Goal: Find contact information: Find contact information

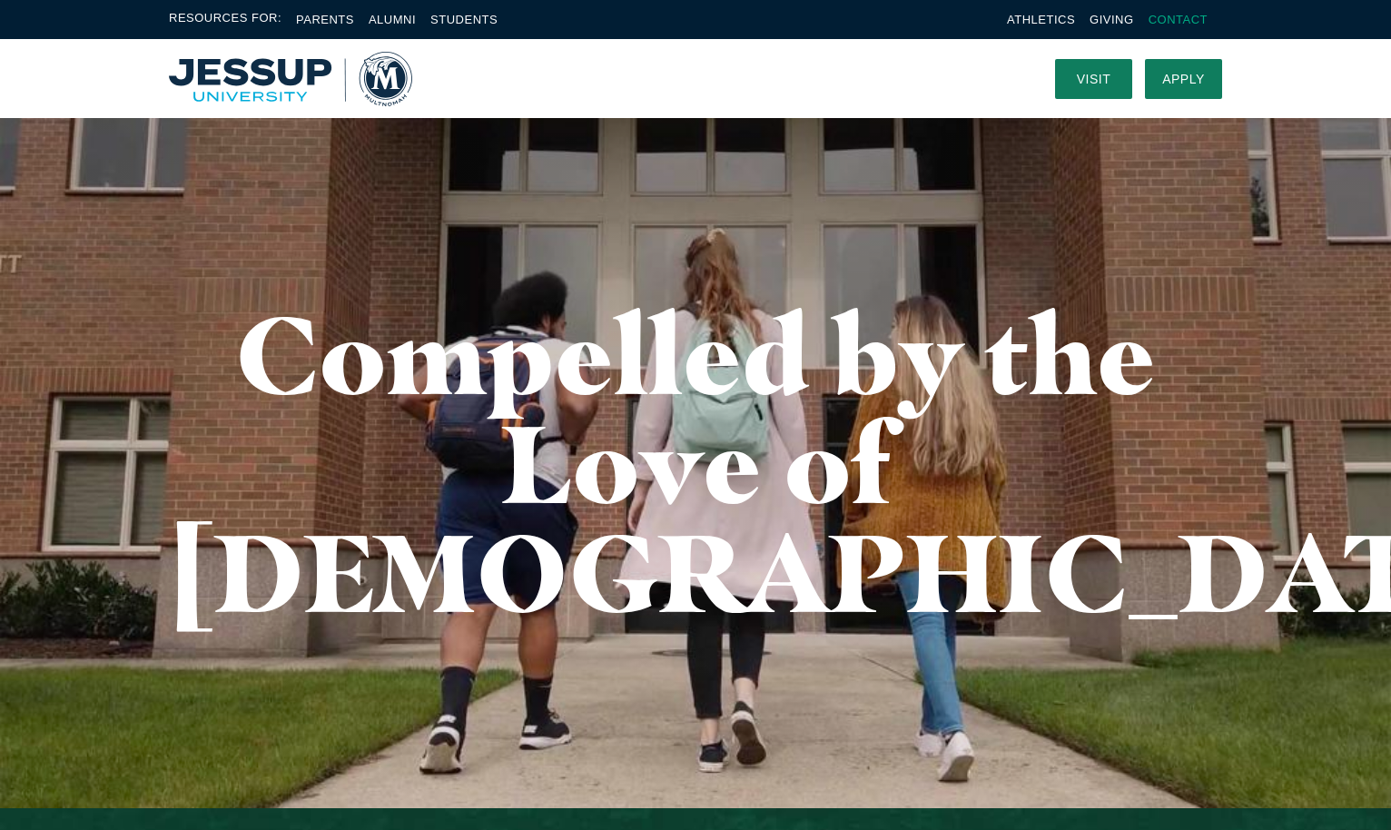
click at [1181, 24] on link "Contact" at bounding box center [1178, 20] width 59 height 14
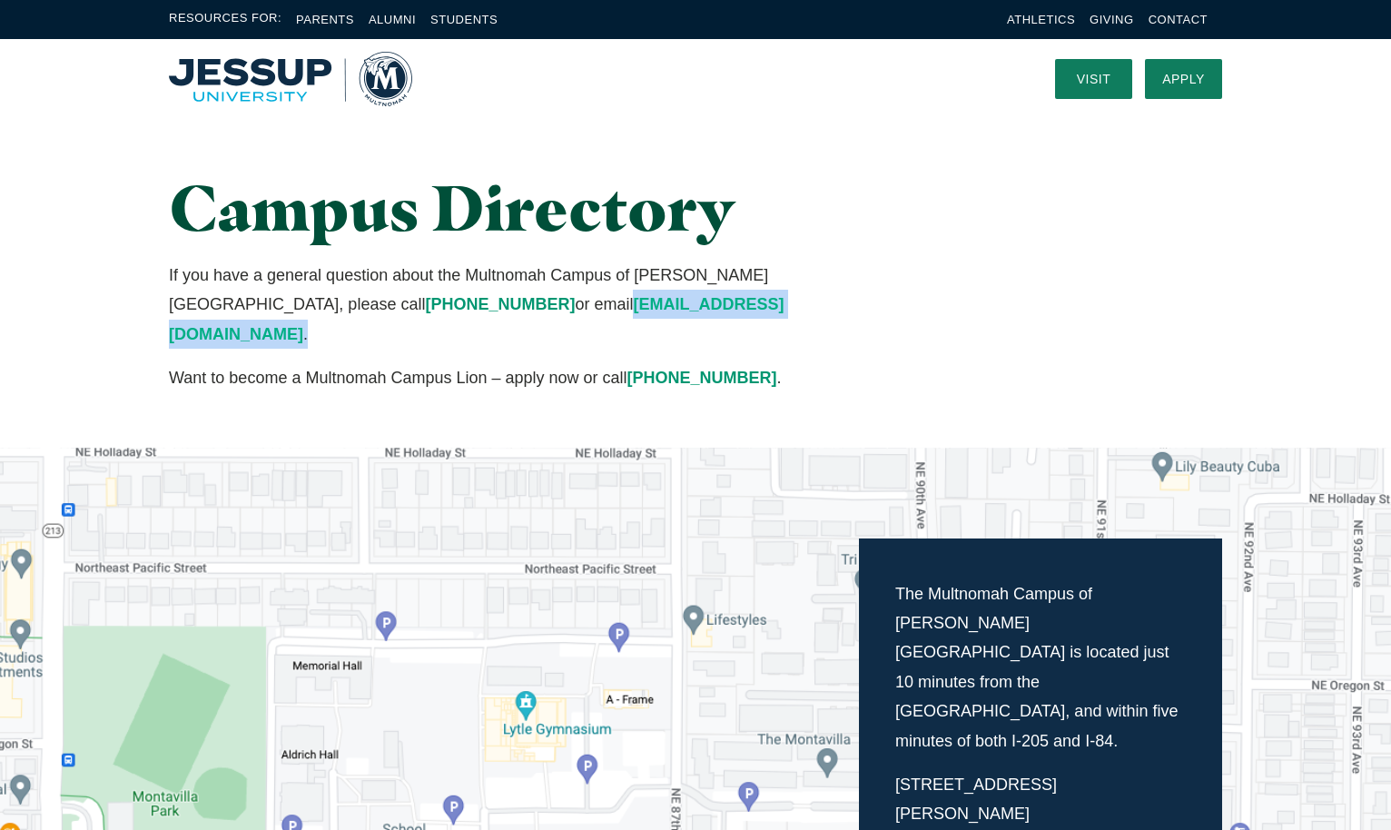
drag, startPoint x: 580, startPoint y: 303, endPoint x: 350, endPoint y: 306, distance: 230.7
click at [350, 306] on p "If you have a general question about the Multnomah Campus of Jessup University,…" at bounding box center [514, 305] width 691 height 88
copy p "questions@multnomah.edu ."
click at [724, 221] on h1 "Campus Directory" at bounding box center [514, 208] width 691 height 70
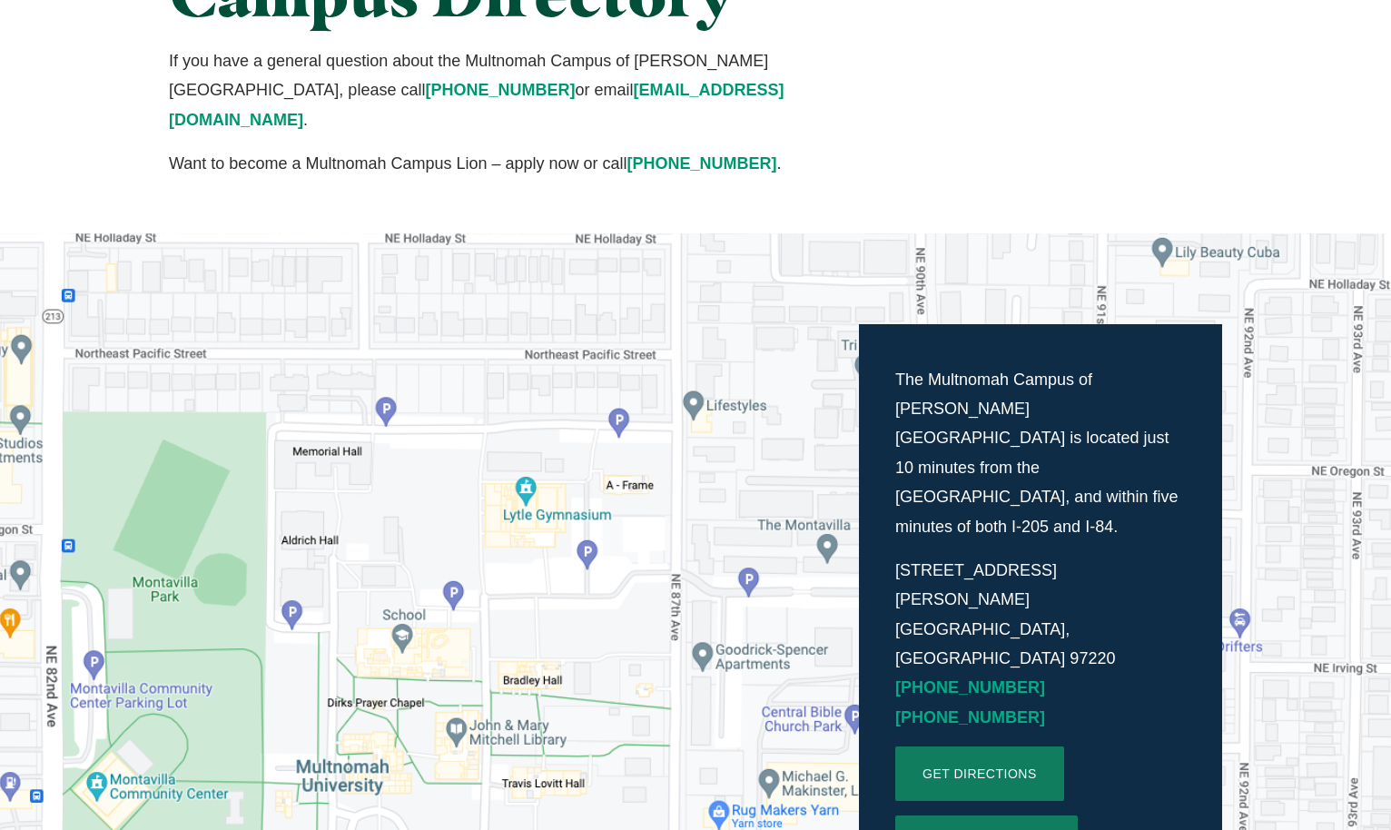
scroll to position [352, 0]
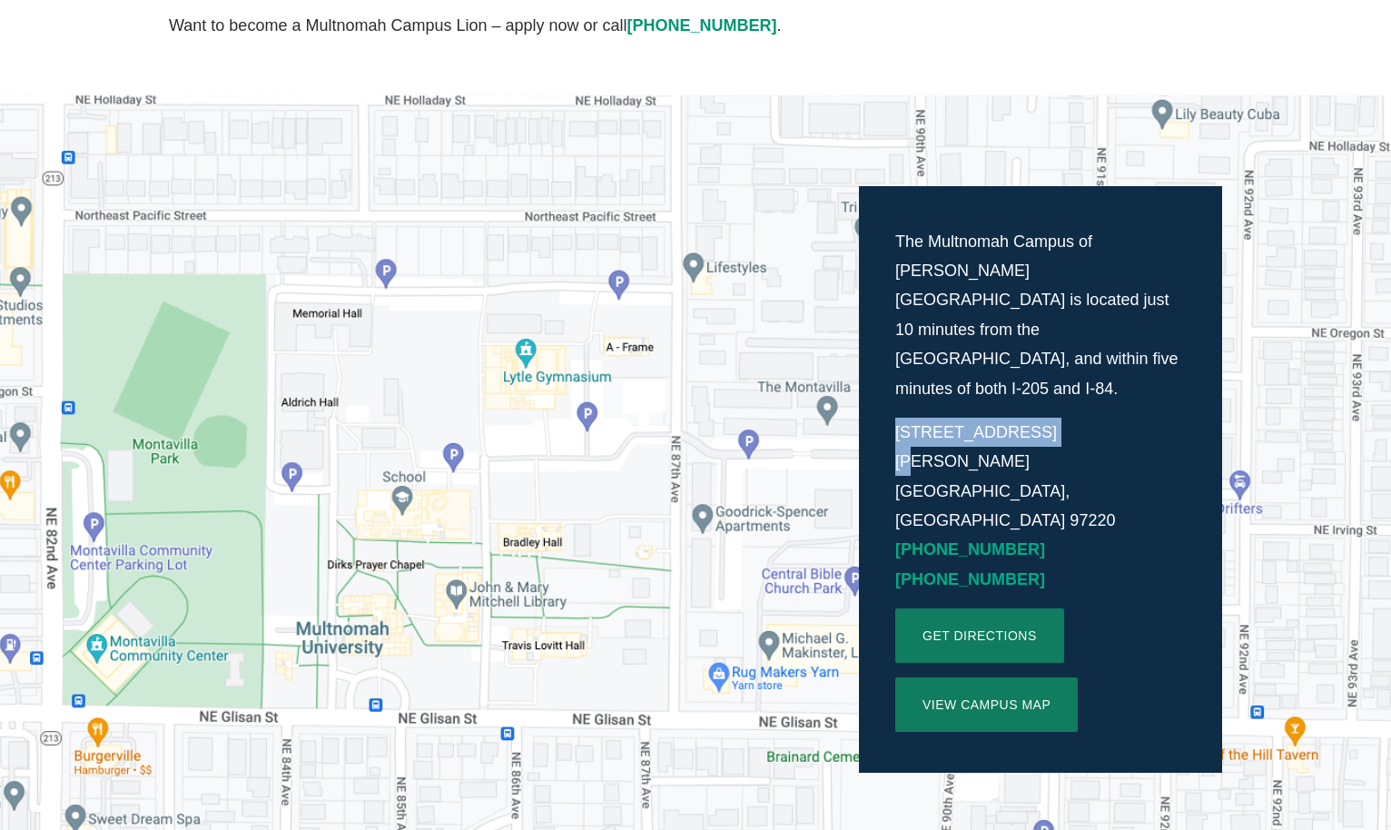
drag, startPoint x: 893, startPoint y: 370, endPoint x: 1037, endPoint y: 363, distance: 144.6
click at [1039, 363] on div "The Multnomah Campus of Jessup University is located just 10 minutes from the P…" at bounding box center [1040, 480] width 363 height 588
copy p "8435 NE Glisan St."
click at [1057, 418] on p "8435 NE Glisan St. Portland, OR 97220 (503) 255-0332 (877) 251-6560" at bounding box center [1041, 506] width 291 height 176
drag, startPoint x: 1043, startPoint y: 401, endPoint x: 998, endPoint y: 400, distance: 44.5
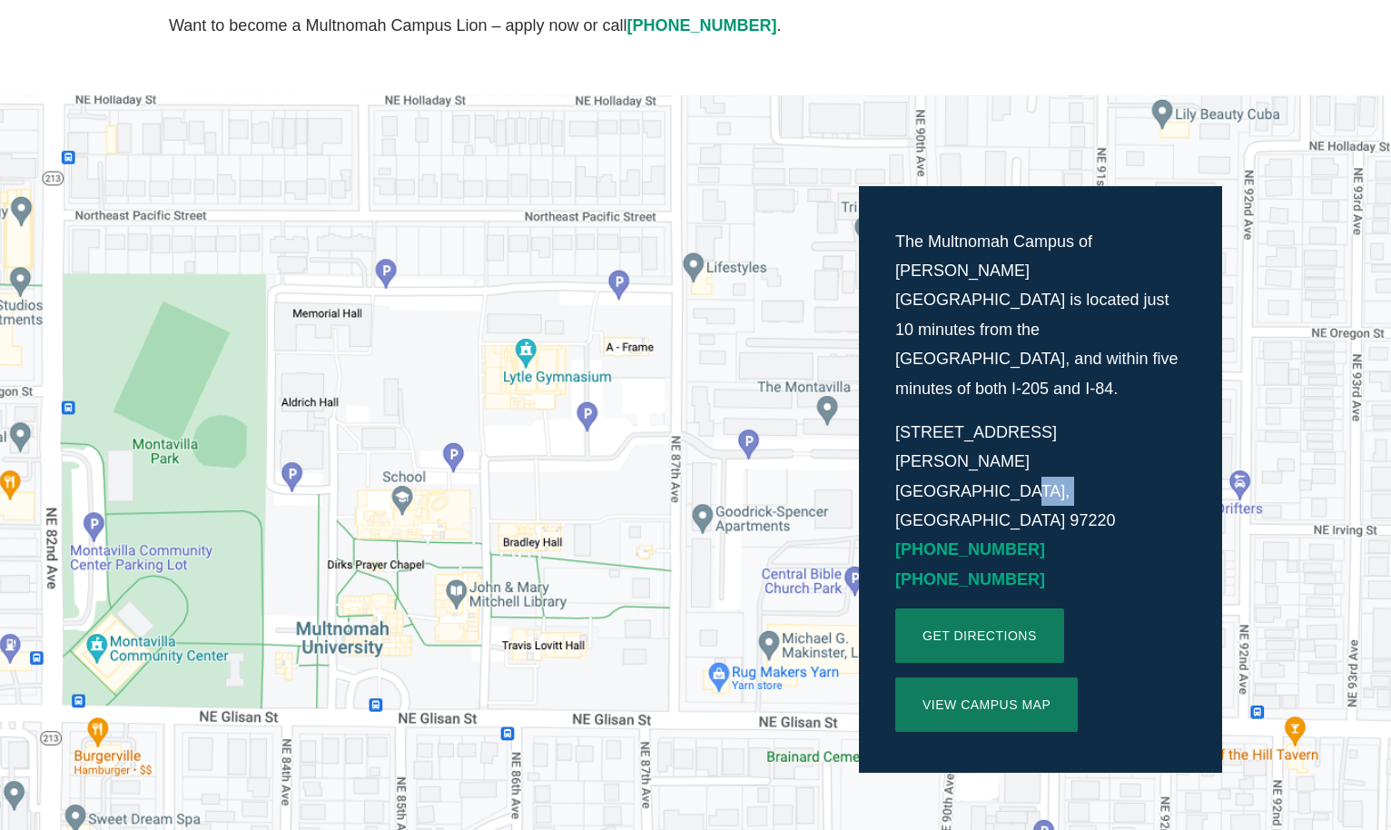
click at [998, 418] on p "8435 NE Glisan St. Portland, OR 97220 (503) 255-0332 (877) 251-6560" at bounding box center [1041, 506] width 291 height 176
copy p "97220"
